Goal: Information Seeking & Learning: Learn about a topic

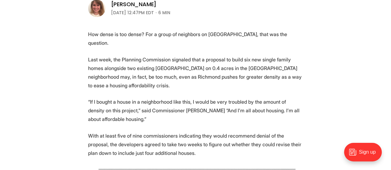
scroll to position [217, 0]
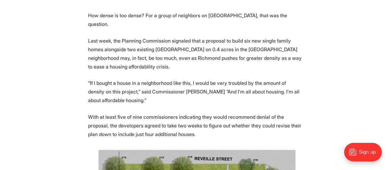
scroll to position [0, 0]
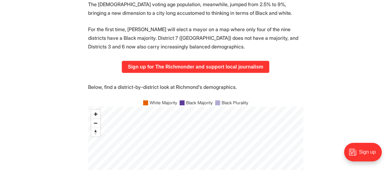
scroll to position [350, 0]
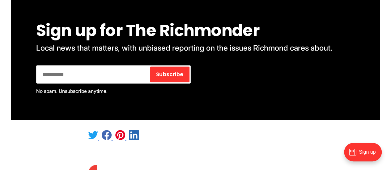
click at [24, 46] on div "Sign up for The Richmonder Local news that matters, with unbiased reporting on …" at bounding box center [195, 58] width 369 height 123
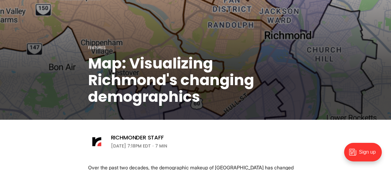
scroll to position [0, 0]
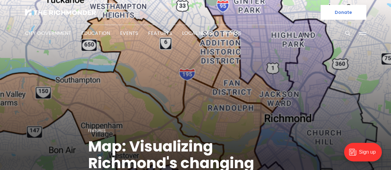
click at [320, 37] on div "City Government Education Events Features Local News Sports" at bounding box center [195, 33] width 341 height 17
